Goal: Use online tool/utility: Utilize a website feature to perform a specific function

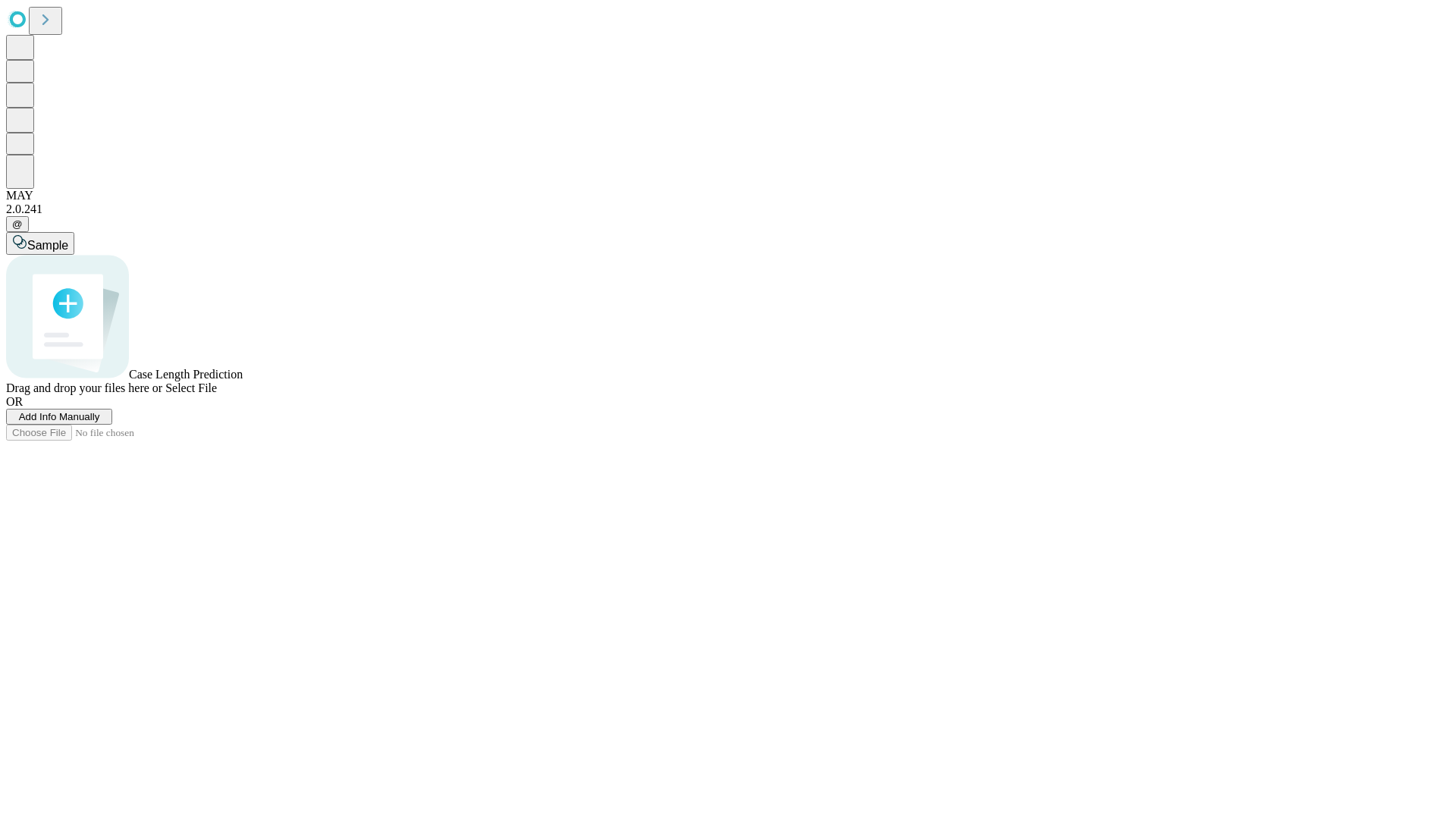
click at [100, 423] on span "Add Info Manually" at bounding box center [59, 417] width 81 height 12
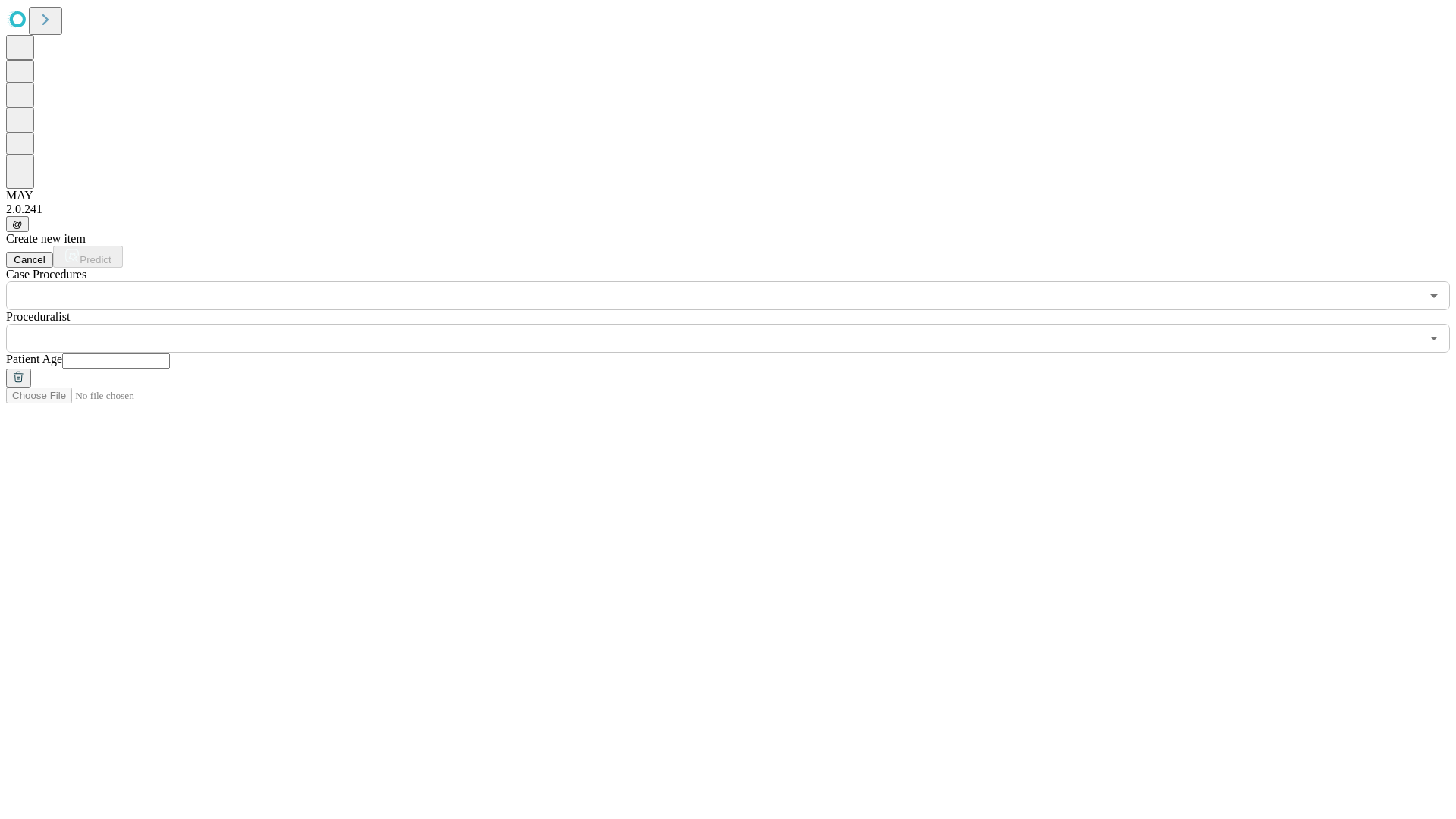
click at [170, 354] on input "text" at bounding box center [116, 361] width 108 height 15
type input "*"
click at [739, 324] on input "text" at bounding box center [713, 338] width 1414 height 29
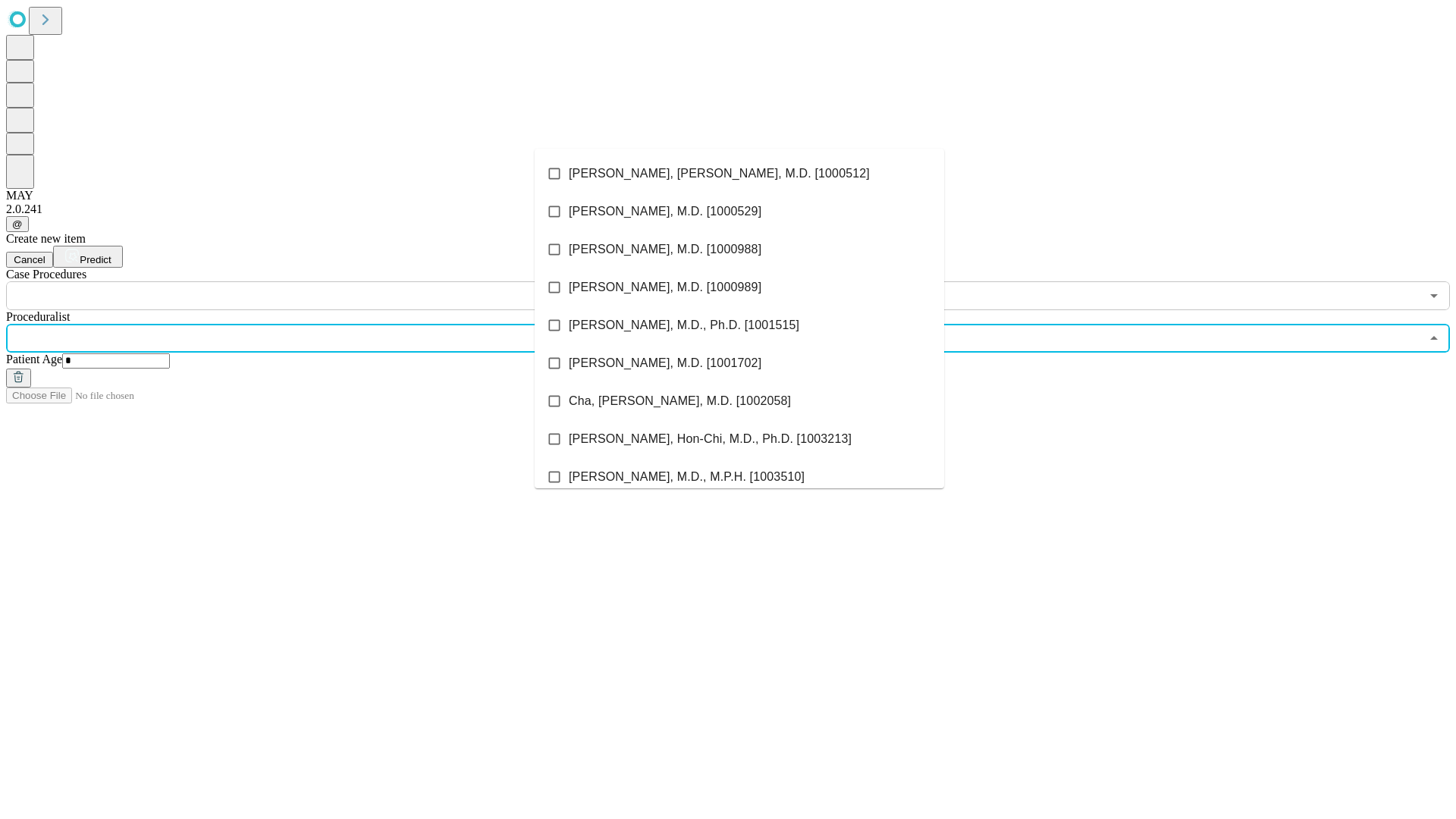
click at [740, 173] on li "[PERSON_NAME], [PERSON_NAME], M.D. [1000512]" at bounding box center [739, 173] width 409 height 38
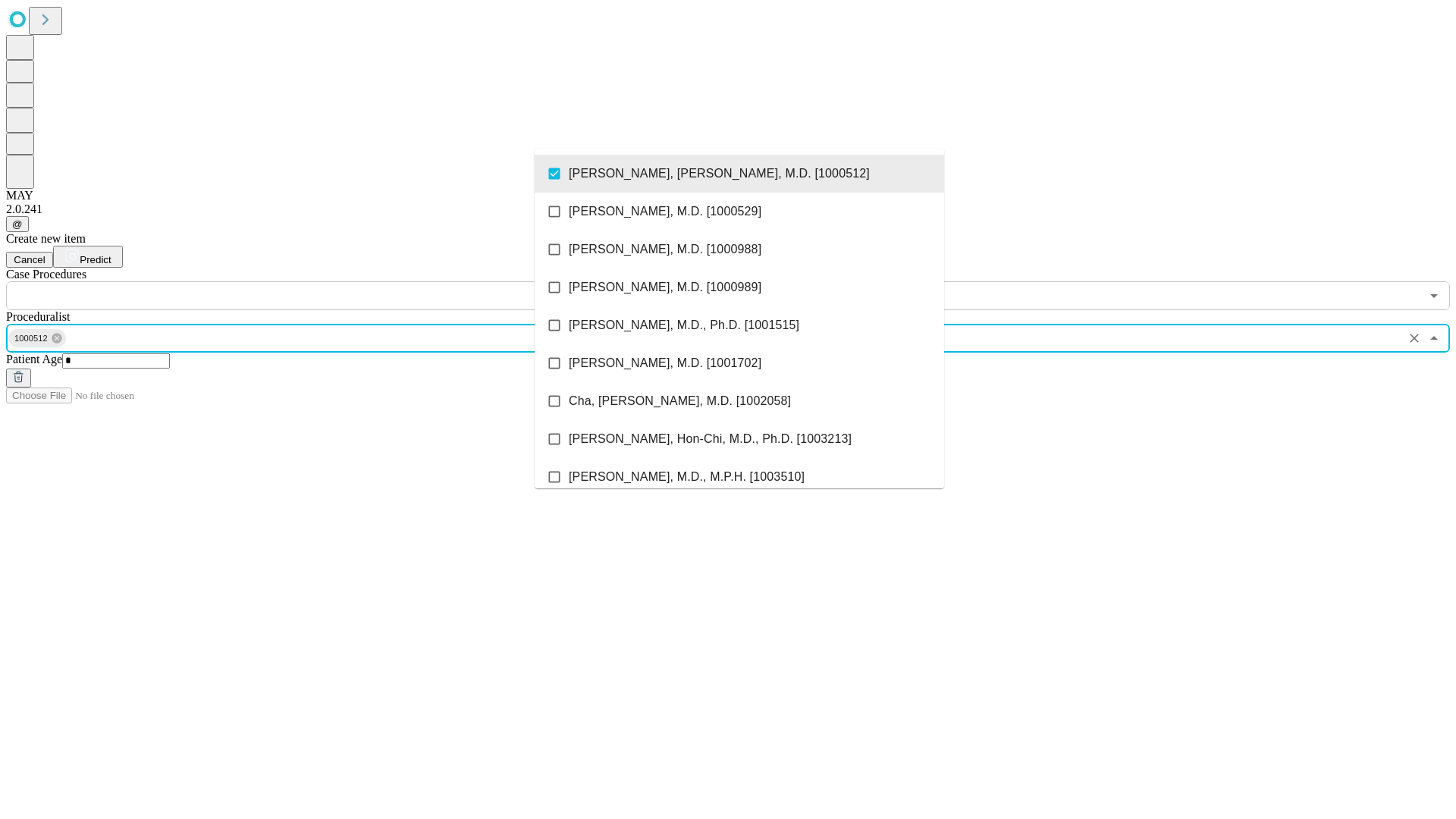
click at [319, 281] on input "text" at bounding box center [713, 295] width 1414 height 29
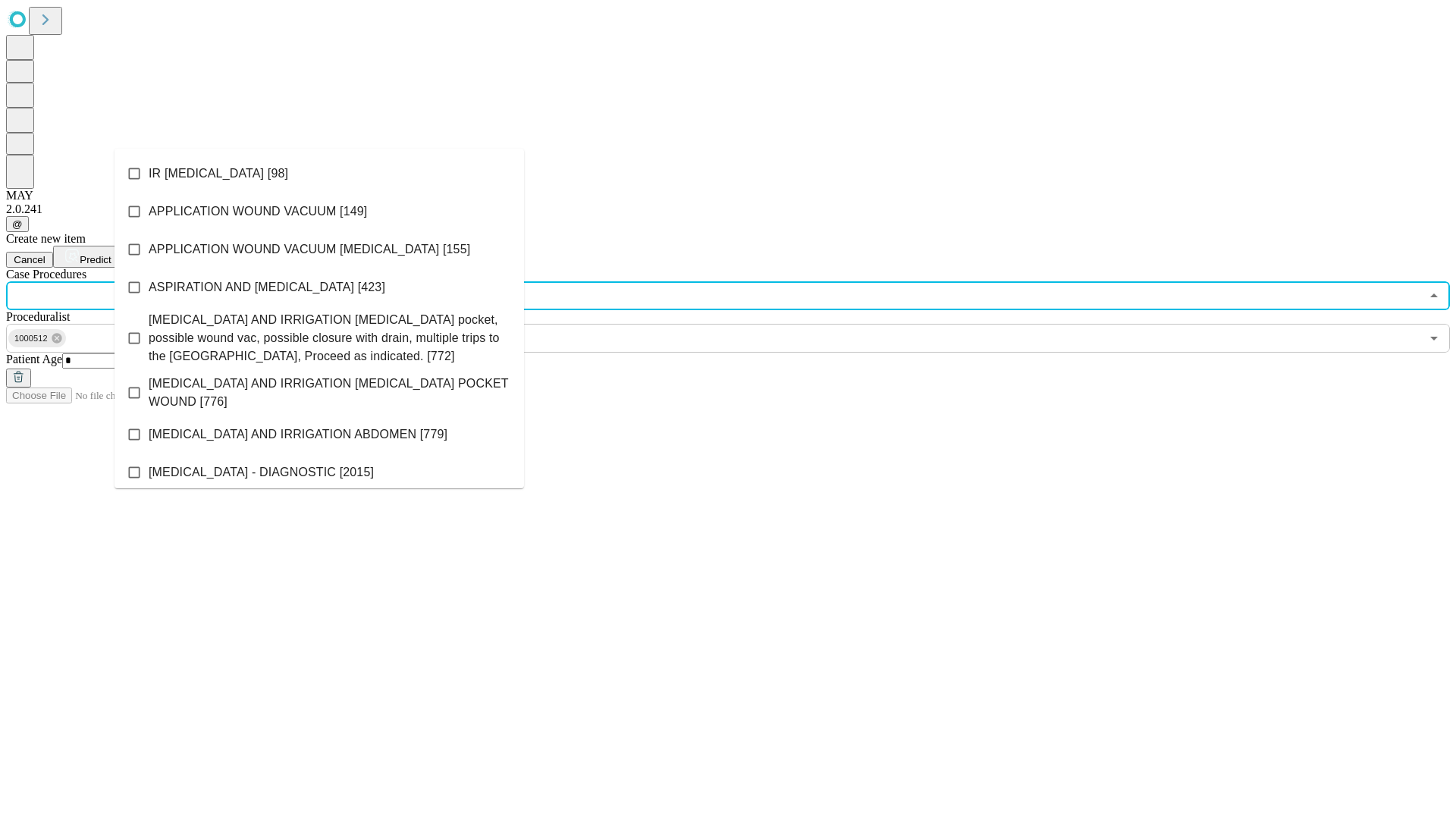
click at [319, 173] on li "IR [MEDICAL_DATA] [98]" at bounding box center [319, 173] width 409 height 38
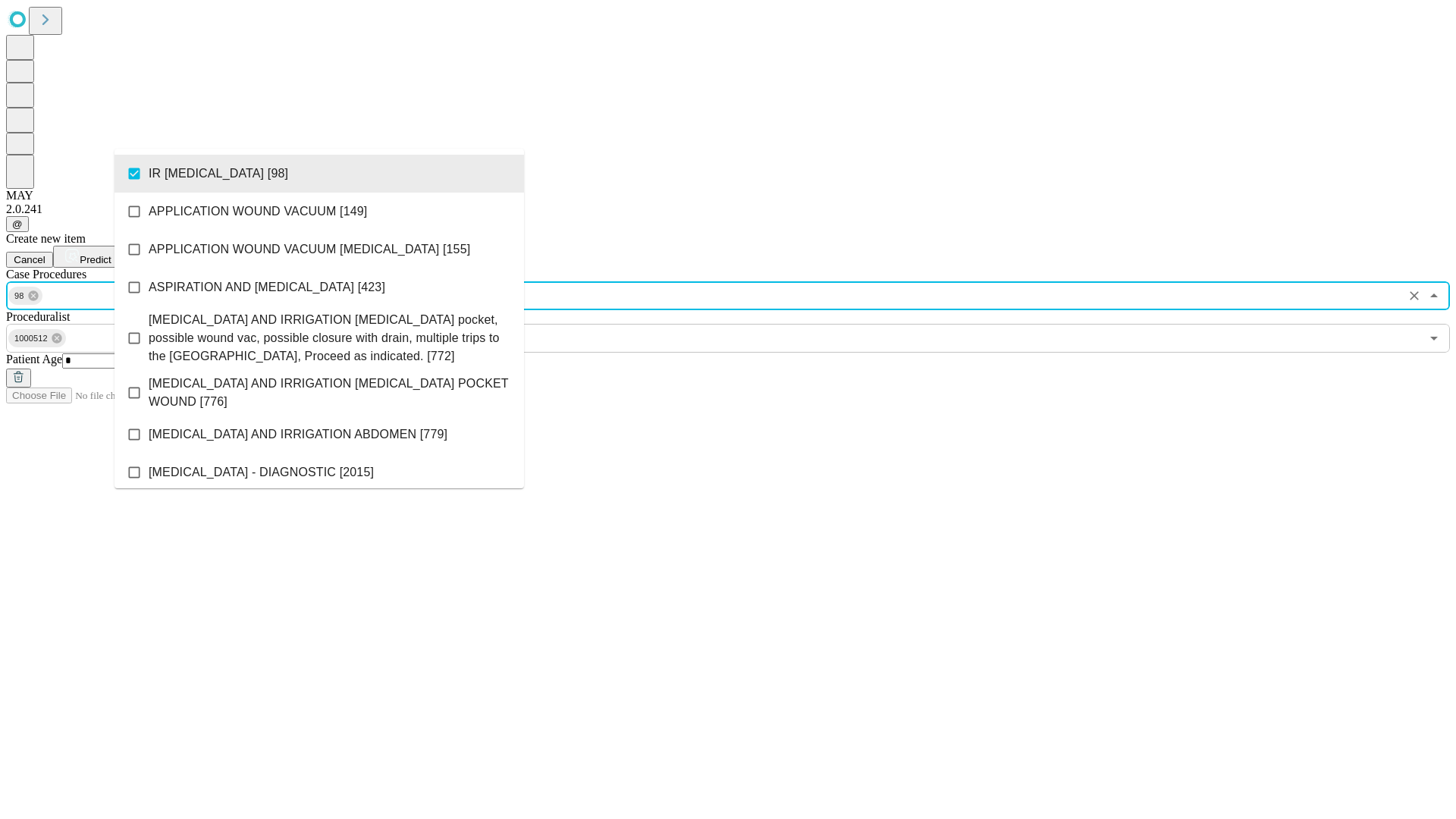
click at [111, 254] on span "Predict" at bounding box center [94, 260] width 31 height 12
